Goal: Information Seeking & Learning: Learn about a topic

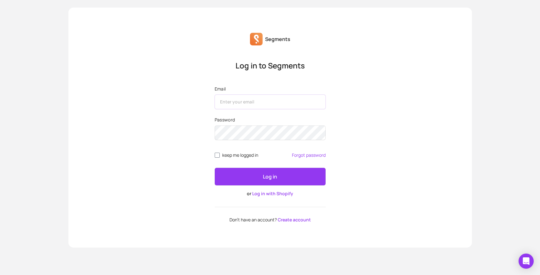
type input "[EMAIL_ADDRESS][DOMAIN_NAME]"
click at [257, 175] on button "Log in" at bounding box center [270, 177] width 111 height 18
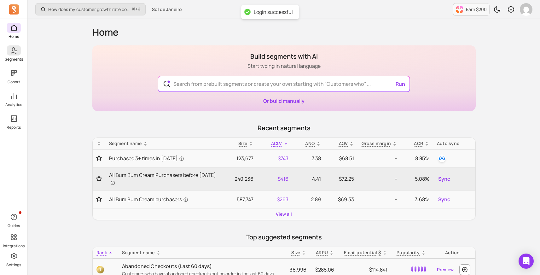
click at [17, 55] on link "Segments" at bounding box center [13, 53] width 27 height 16
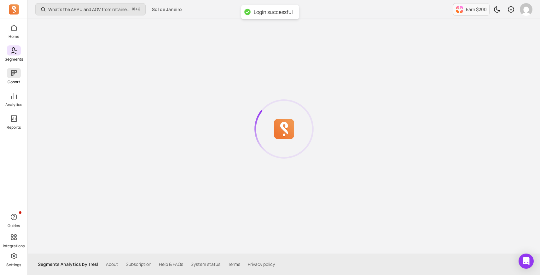
click at [17, 77] on span at bounding box center [14, 73] width 14 height 10
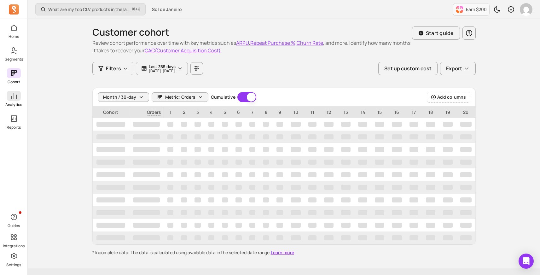
click at [14, 97] on icon at bounding box center [14, 96] width 6 height 6
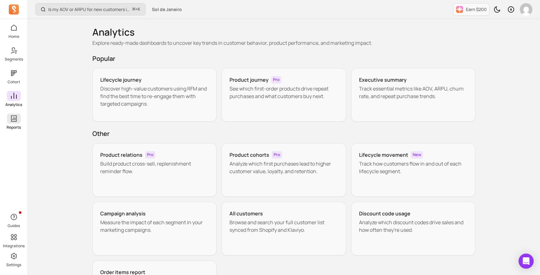
click at [15, 117] on icon at bounding box center [14, 119] width 8 height 8
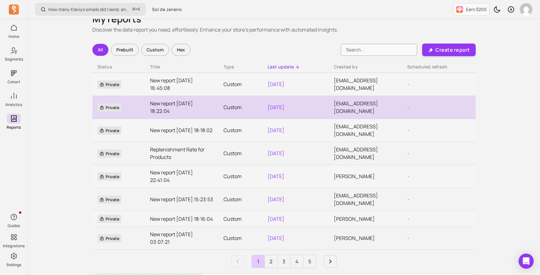
scroll to position [14, 0]
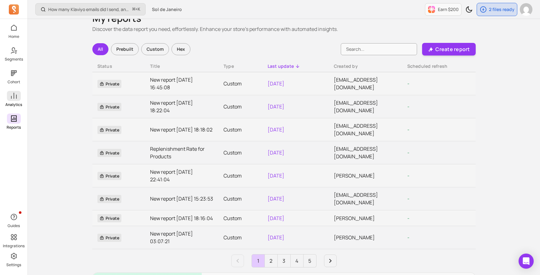
click at [9, 103] on p "Analytics" at bounding box center [13, 104] width 17 height 5
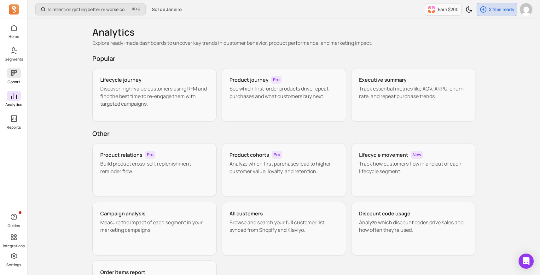
click at [18, 78] on span at bounding box center [14, 73] width 14 height 10
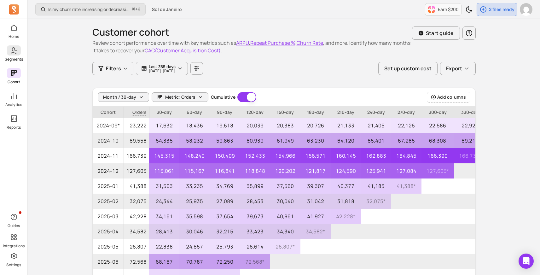
click at [17, 61] on p "Segments" at bounding box center [14, 59] width 18 height 5
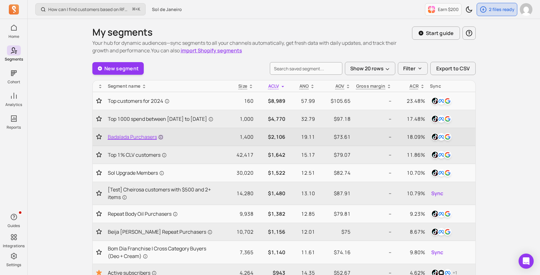
click at [162, 140] on icon at bounding box center [160, 137] width 5 height 5
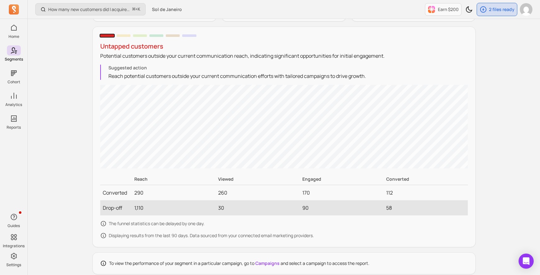
scroll to position [558, 0]
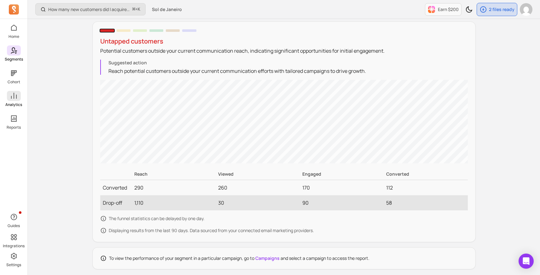
click at [13, 102] on p "Analytics" at bounding box center [13, 104] width 17 height 5
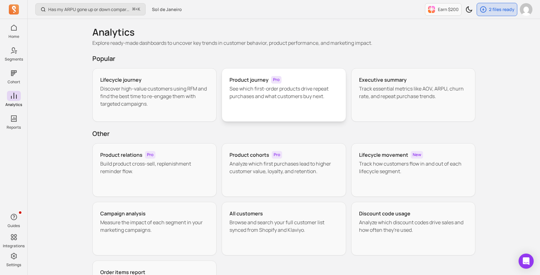
click at [255, 93] on p "See which first-order products drive repeat purchases and what customers buy ne…" at bounding box center [283, 92] width 109 height 15
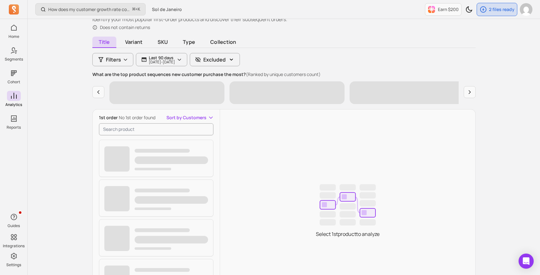
scroll to position [46, 0]
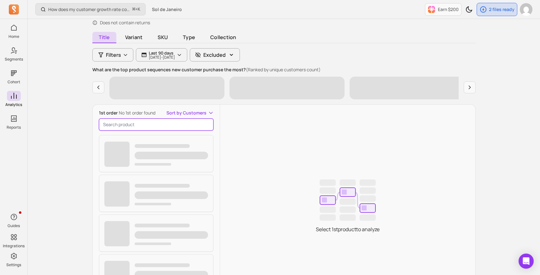
click at [185, 124] on input "search product" at bounding box center [156, 125] width 115 height 12
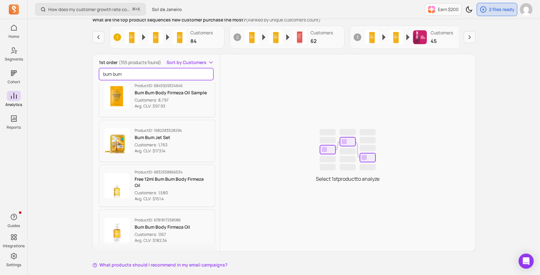
scroll to position [0, 0]
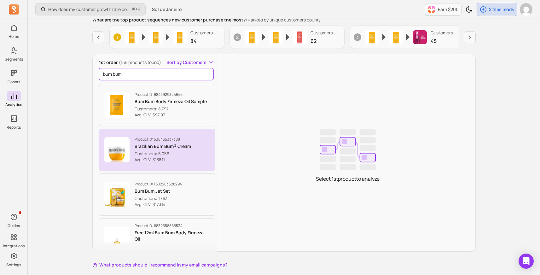
type input "bum bum"
click at [155, 154] on p "Customers: 5,056" at bounding box center [163, 154] width 56 height 6
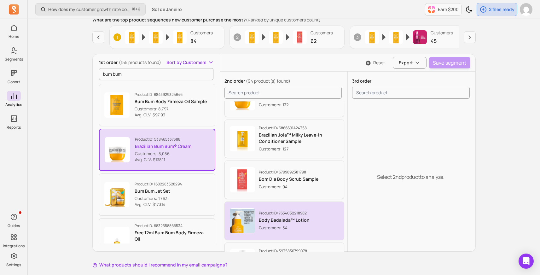
scroll to position [66, 0]
click at [283, 219] on p "Body Badalada™ Lotion" at bounding box center [284, 218] width 51 height 6
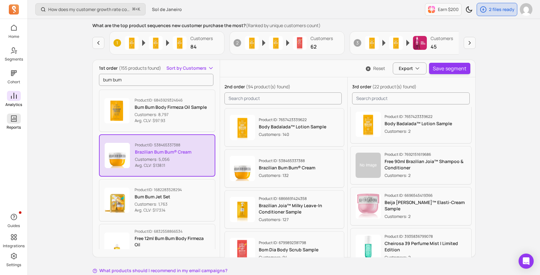
click at [13, 127] on p "Reports" at bounding box center [14, 127] width 14 height 5
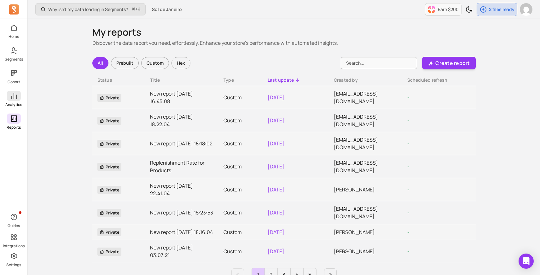
click at [13, 98] on icon at bounding box center [14, 96] width 8 height 8
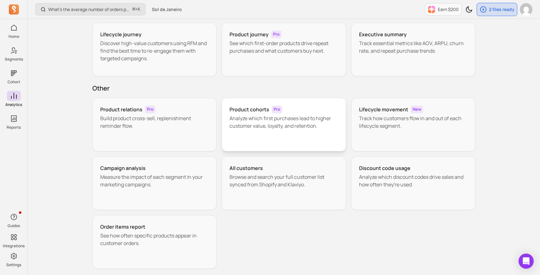
scroll to position [46, 0]
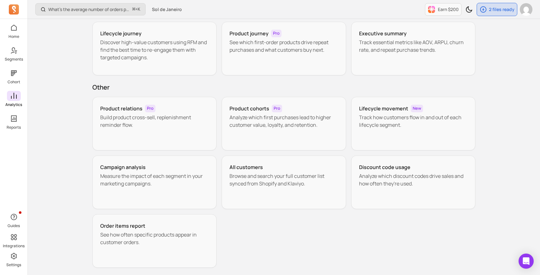
click at [18, 87] on div "Home Segments Cohort Analytics Reports" at bounding box center [13, 76] width 27 height 107
click at [14, 71] on icon at bounding box center [14, 73] width 6 height 6
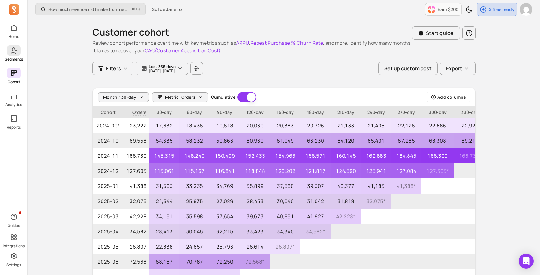
click at [15, 52] on icon at bounding box center [16, 52] width 2 height 1
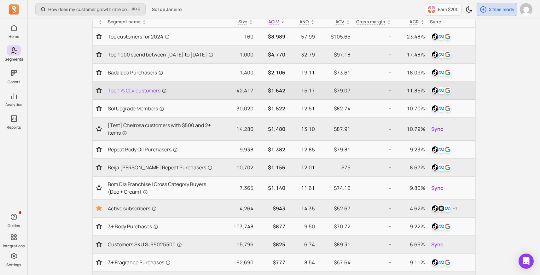
scroll to position [65, 0]
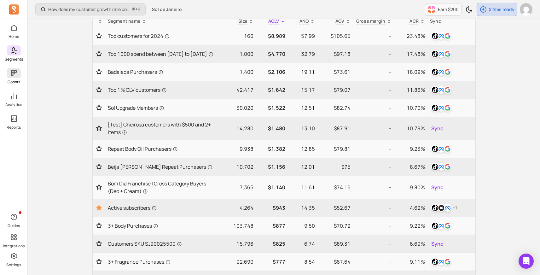
click at [18, 73] on span at bounding box center [14, 73] width 14 height 10
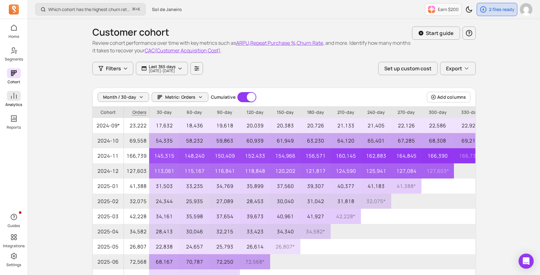
click at [18, 97] on span at bounding box center [14, 96] width 14 height 10
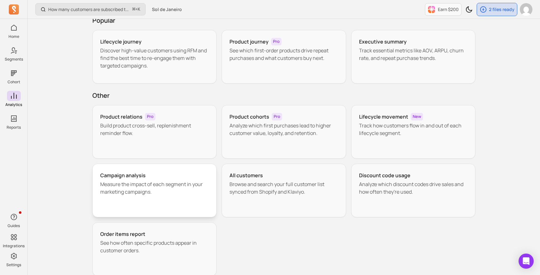
scroll to position [38, 0]
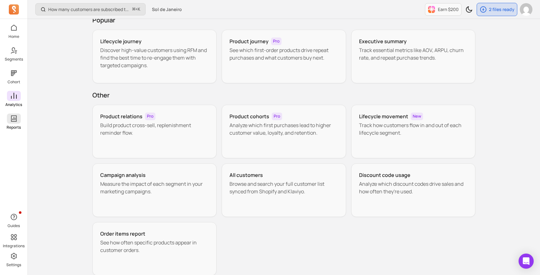
click at [9, 123] on span at bounding box center [14, 118] width 14 height 10
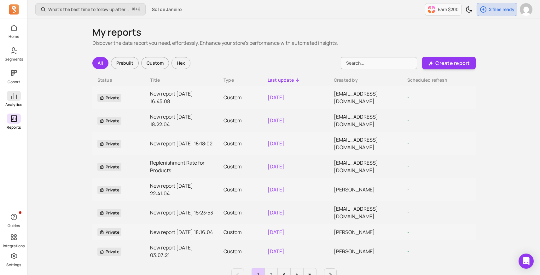
click at [11, 106] on p "Analytics" at bounding box center [13, 104] width 17 height 5
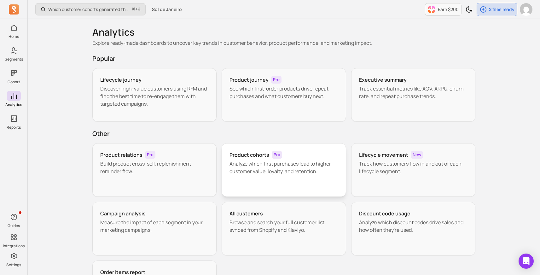
click at [247, 177] on div "Product cohorts Pro Analyze which first purchases lead to higher customer value…" at bounding box center [284, 170] width 124 height 54
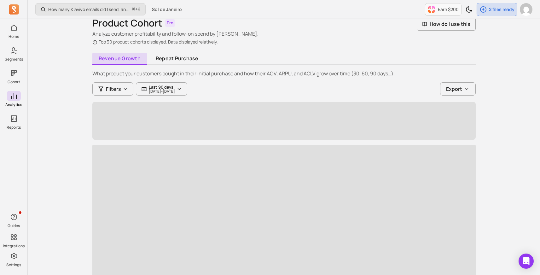
scroll to position [32, 0]
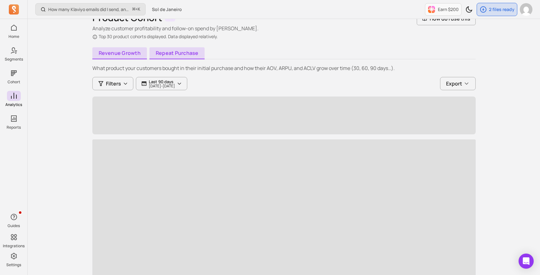
click at [181, 55] on link "Repeat purchase" at bounding box center [176, 53] width 55 height 12
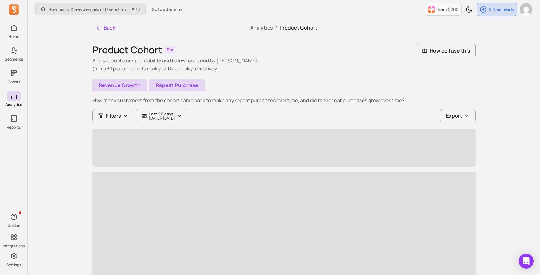
click at [125, 90] on link "Revenue growth" at bounding box center [119, 85] width 55 height 12
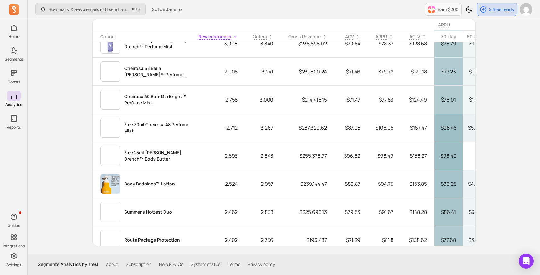
scroll to position [440, 0]
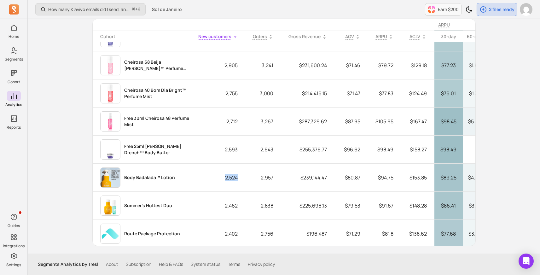
drag, startPoint x: 213, startPoint y: 179, endPoint x: 225, endPoint y: 179, distance: 11.3
click at [225, 179] on p "2,524" at bounding box center [218, 177] width 55 height 15
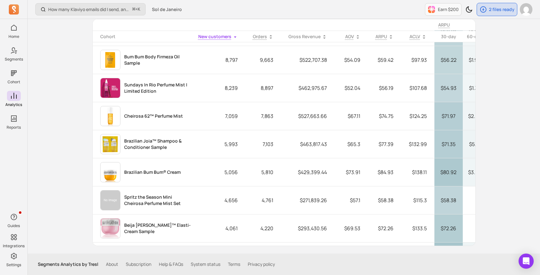
scroll to position [107, 0]
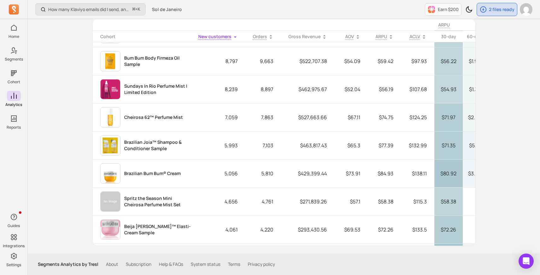
click at [165, 61] on p "Bum Bum Body Firmeza Oil Sample" at bounding box center [157, 61] width 66 height 13
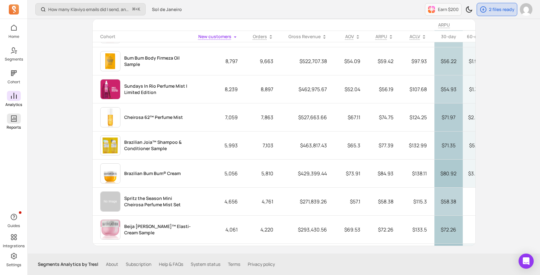
click at [13, 117] on icon at bounding box center [14, 119] width 8 height 8
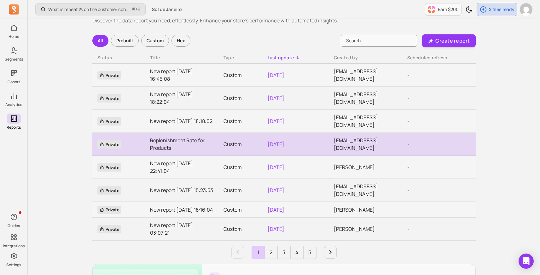
scroll to position [24, 0]
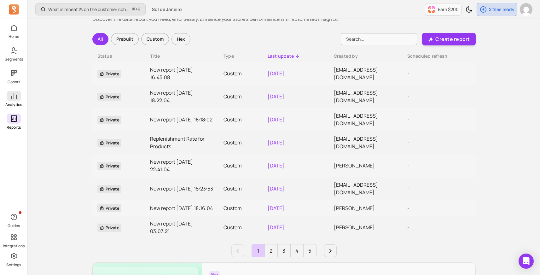
click at [6, 93] on link "Analytics" at bounding box center [13, 99] width 27 height 16
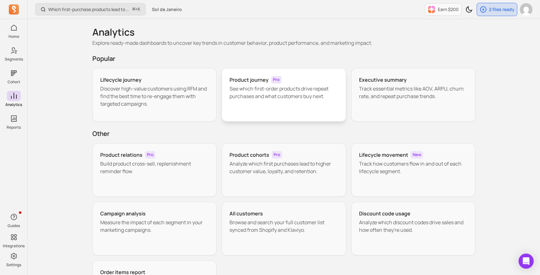
click at [275, 111] on div "Product journey Pro See which first-order products drive repeat purchases and w…" at bounding box center [284, 95] width 124 height 54
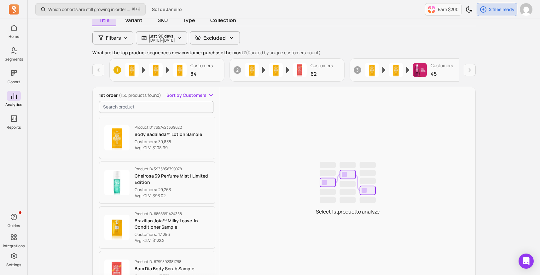
scroll to position [69, 0]
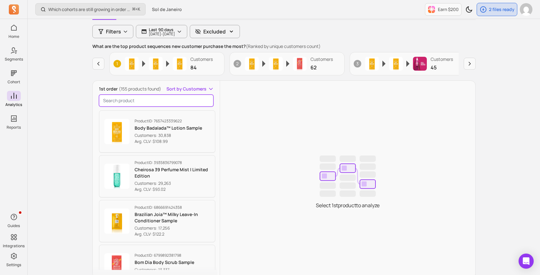
click at [160, 97] on input "search product" at bounding box center [156, 101] width 115 height 12
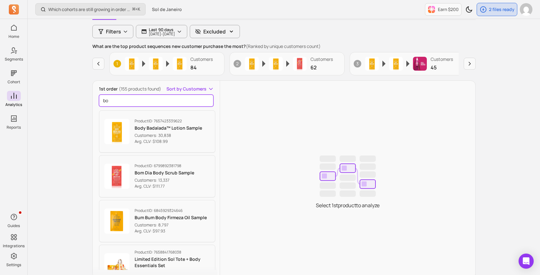
type input "b"
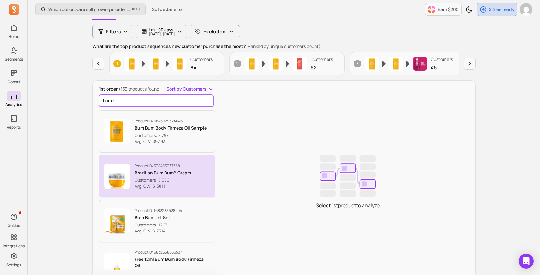
type input "bum b"
click at [166, 183] on p "Avg. CLV: $138.11" at bounding box center [163, 186] width 56 height 6
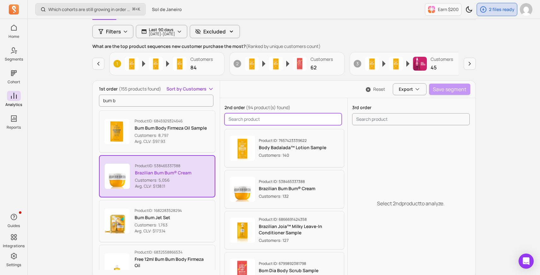
click at [269, 123] on input "search product" at bounding box center [282, 119] width 117 height 12
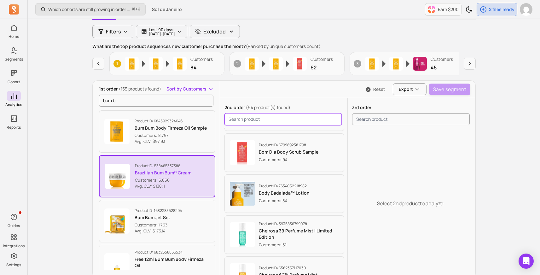
scroll to position [122, 0]
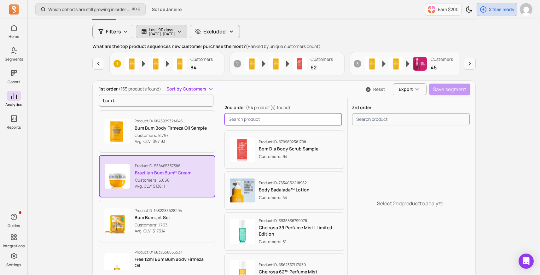
click at [160, 34] on p "[DATE] - [DATE]" at bounding box center [162, 34] width 26 height 4
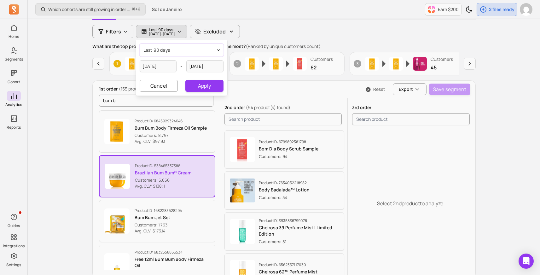
click at [162, 51] on span "last 90 days" at bounding box center [156, 50] width 27 height 6
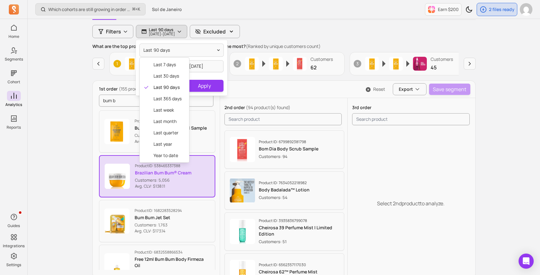
click at [203, 69] on div "last 90 days last 7 days last 30 days last 90 days last 365 days last week last…" at bounding box center [181, 67] width 91 height 55
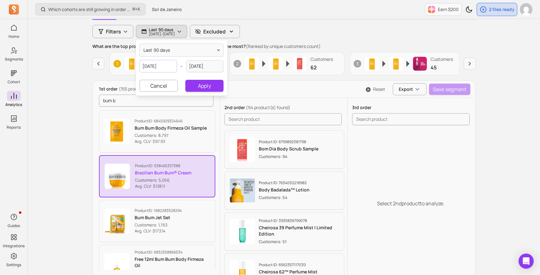
click at [157, 66] on input "[DATE]" at bounding box center [158, 66] width 37 height 12
select select "2025"
select select "June"
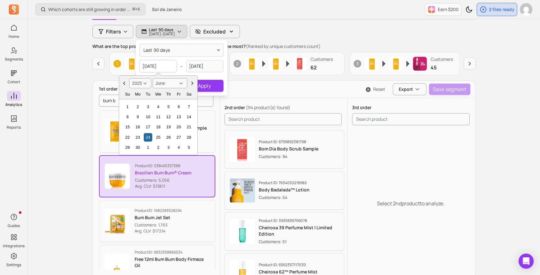
click at [157, 66] on input "[DATE]" at bounding box center [158, 66] width 37 height 12
type input "2"
select select "2001"
select select "February"
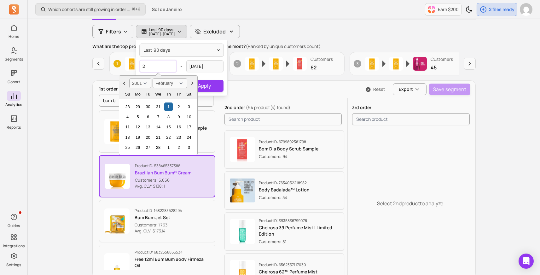
type input "20"
select select "2020"
select select "January"
type input "2024"
select select "2024"
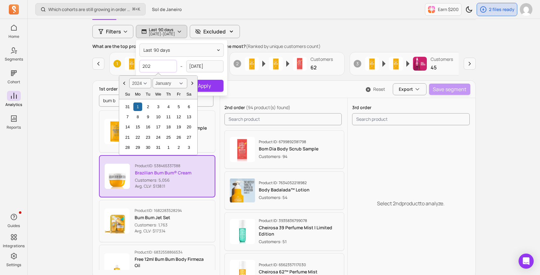
type input "20"
select select "2020"
type input "2"
select select "2001"
select select "February"
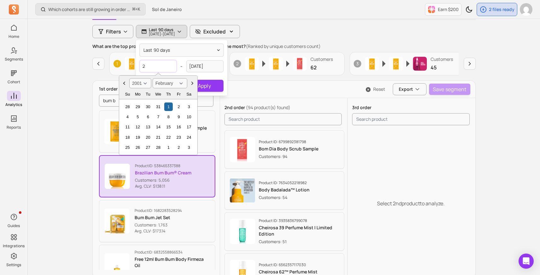
type input "20"
select select "2020"
select select "January"
type input "2022"
select select "2022"
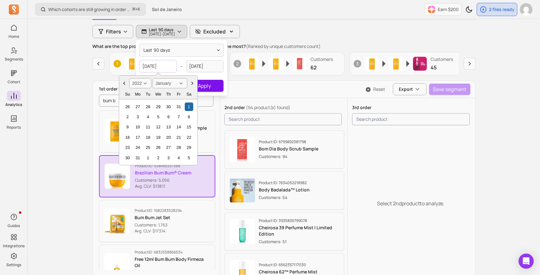
type input "[DATE]"
click at [209, 84] on button "Apply" at bounding box center [204, 86] width 38 height 12
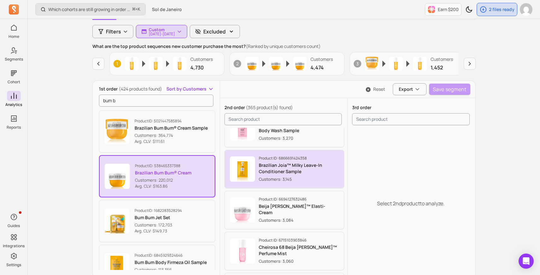
scroll to position [396, 0]
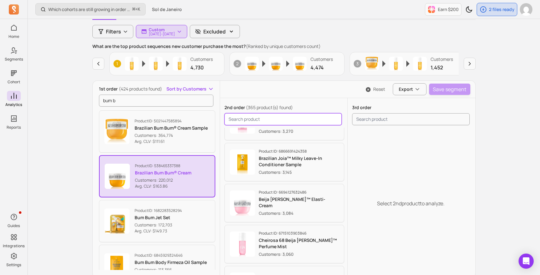
click at [256, 120] on input "search product" at bounding box center [282, 119] width 117 height 12
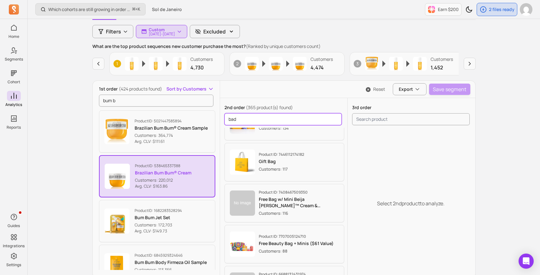
scroll to position [98, 0]
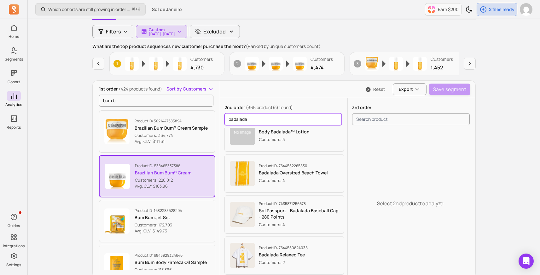
type input "badalada"
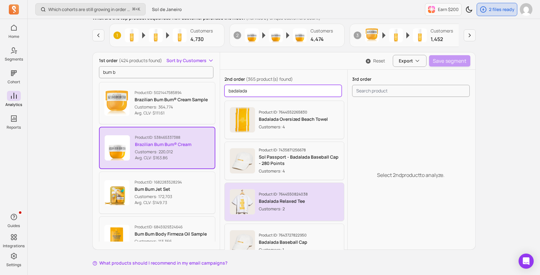
scroll to position [72, 0]
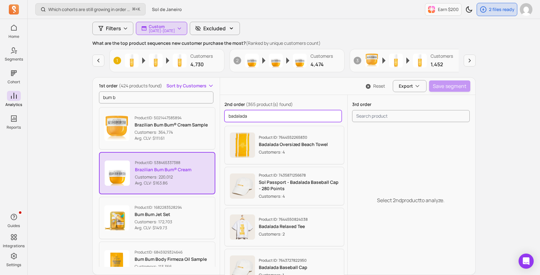
click at [279, 118] on input "badalada" at bounding box center [282, 116] width 117 height 12
click at [335, 118] on input "badalada" at bounding box center [282, 116] width 117 height 12
click at [338, 117] on input "badalada" at bounding box center [282, 116] width 117 height 12
click at [333, 117] on input "badalada" at bounding box center [282, 116] width 117 height 12
click at [262, 115] on input "badalada" at bounding box center [282, 116] width 117 height 12
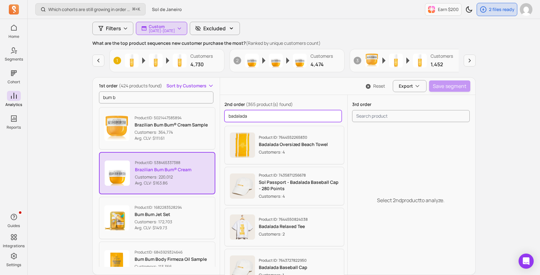
click at [262, 115] on input "badalada" at bounding box center [282, 116] width 117 height 12
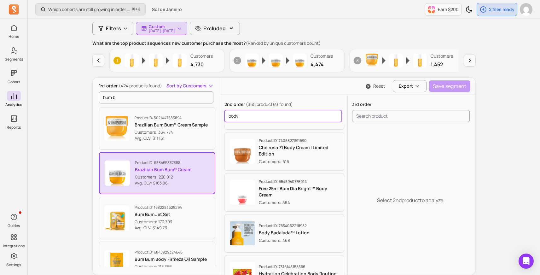
scroll to position [669, 0]
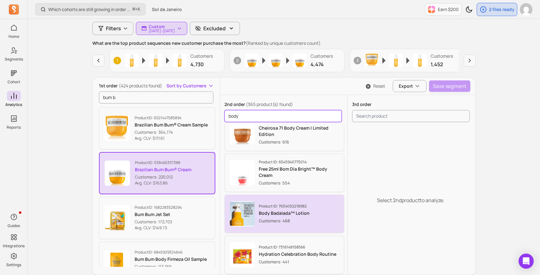
type input "body"
click at [285, 217] on div "Product ID: 7634052218982 Body Badalada™ Lotion Customers: 468" at bounding box center [284, 214] width 51 height 20
